Goal: Task Accomplishment & Management: Manage account settings

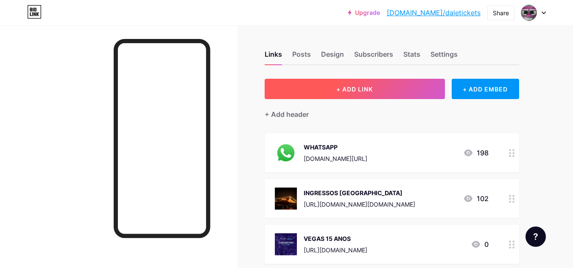
click at [338, 95] on button "+ ADD LINK" at bounding box center [355, 89] width 180 height 20
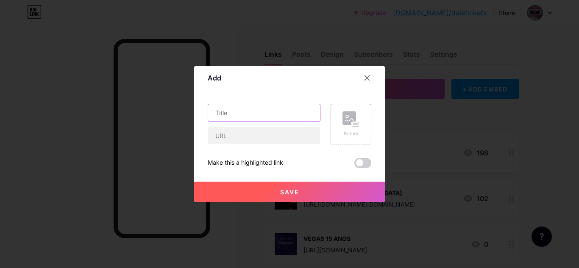
click at [269, 111] on input "text" at bounding box center [264, 112] width 112 height 17
type input "INJEÇÃO ELETRÔNICA"
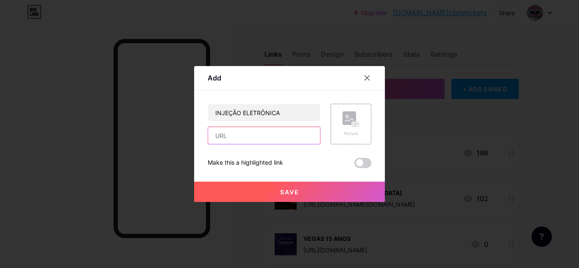
click at [291, 142] on input "text" at bounding box center [264, 135] width 112 height 17
paste input "[PERSON_NAME]"
type input "[PERSON_NAME]"
drag, startPoint x: 291, startPoint y: 139, endPoint x: 215, endPoint y: 140, distance: 76.8
click at [215, 140] on input "[PERSON_NAME]" at bounding box center [264, 135] width 112 height 17
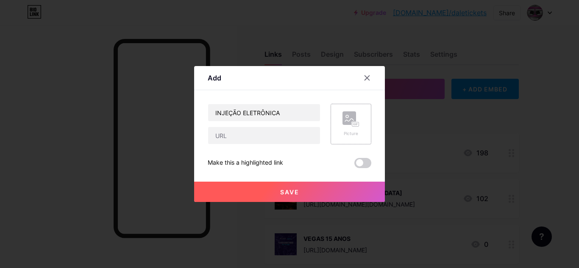
click at [346, 126] on icon at bounding box center [351, 120] width 17 height 16
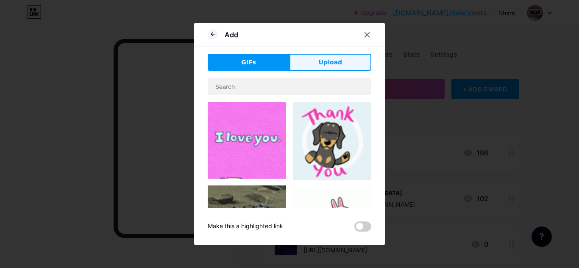
click at [318, 62] on button "Upload" at bounding box center [331, 62] width 82 height 17
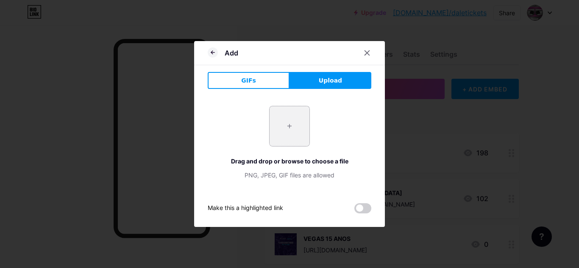
click at [288, 134] on input "file" at bounding box center [290, 126] width 40 height 40
type input "C:\fakepath\VENDAS ABERTAS INJEÇÃO.png"
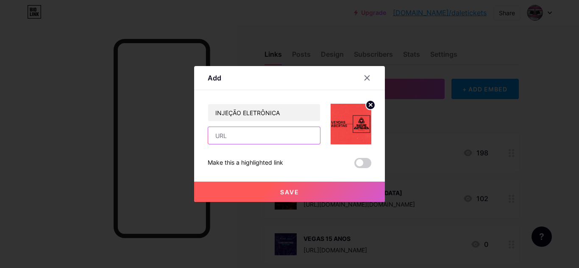
click at [284, 135] on input "text" at bounding box center [264, 135] width 112 height 17
click at [275, 140] on input "text" at bounding box center [264, 135] width 112 height 17
paste input "[URL][DOMAIN_NAME]"
type input "[URL][DOMAIN_NAME]"
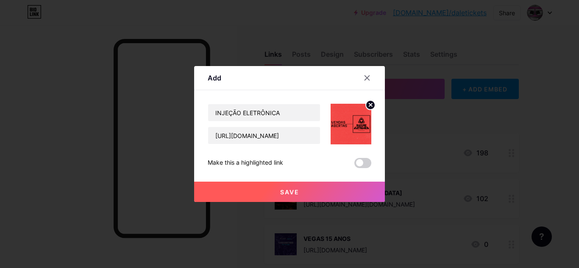
click at [304, 193] on button "Save" at bounding box center [289, 192] width 191 height 20
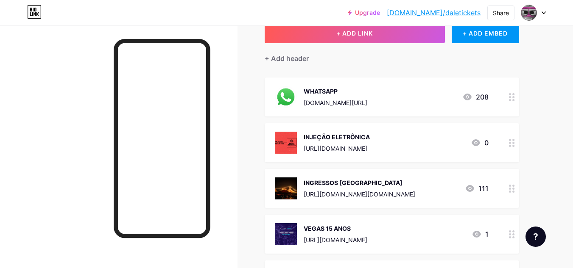
scroll to position [0, 0]
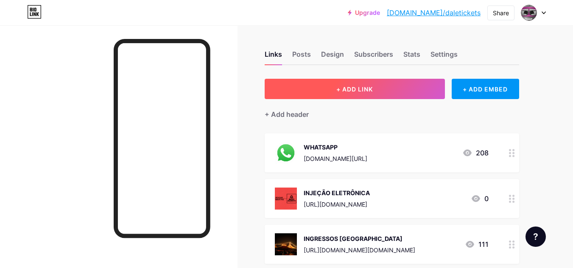
click at [394, 93] on button "+ ADD LINK" at bounding box center [355, 89] width 180 height 20
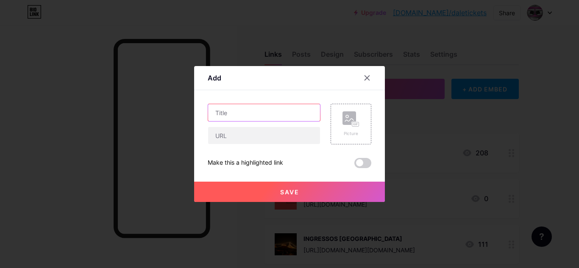
click at [261, 110] on input "text" at bounding box center [264, 112] width 112 height 17
type input "D"
type input "NOTICIAS DROP"
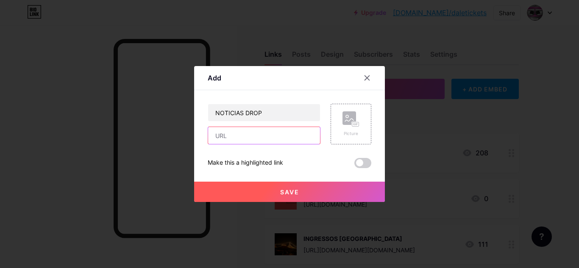
click at [268, 130] on input "text" at bounding box center [264, 135] width 112 height 17
paste input "[URL][DOMAIN_NAME]"
type input "[URL][DOMAIN_NAME]"
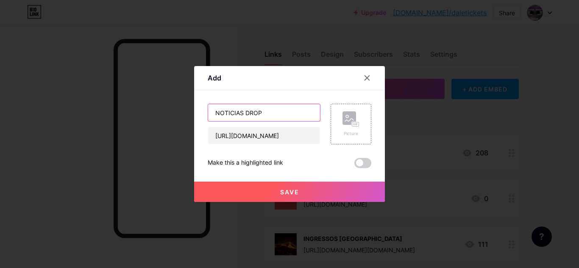
click at [288, 109] on input "NOTICIAS DROP" at bounding box center [264, 112] width 112 height 17
type input "NOTICIAS DROPIN"
click at [350, 125] on rect at bounding box center [350, 119] width 14 height 14
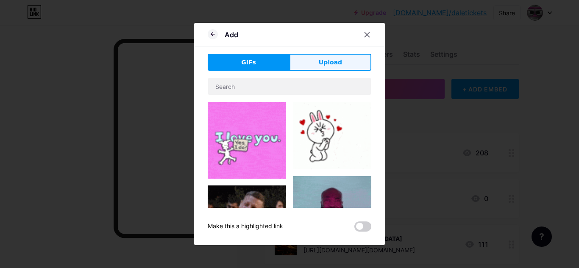
click at [324, 70] on button "Upload" at bounding box center [331, 62] width 82 height 17
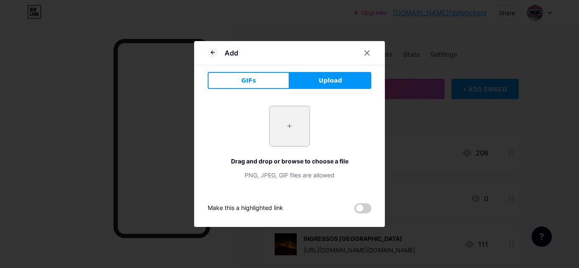
click at [305, 125] on input "file" at bounding box center [290, 126] width 40 height 40
type input "C:\fakepath\Imagem do WhatsApp de [DATE] à(s) 22.42.59_d9221534.jpg"
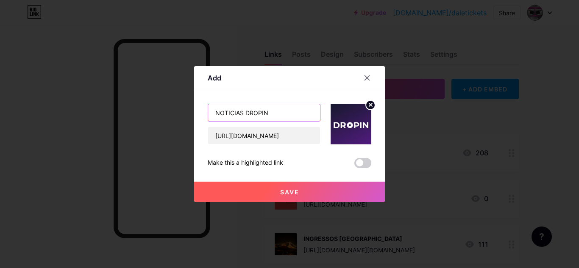
click at [230, 116] on input "NOTICIAS DROPIN" at bounding box center [264, 112] width 112 height 17
type input "NOTÍCIAS DROPIN"
click at [303, 191] on button "Save" at bounding box center [289, 192] width 191 height 20
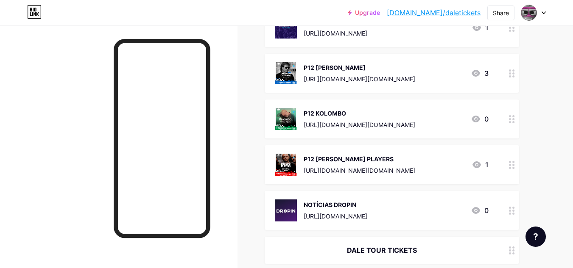
scroll to position [383, 0]
